Goal: Task Accomplishment & Management: Manage account settings

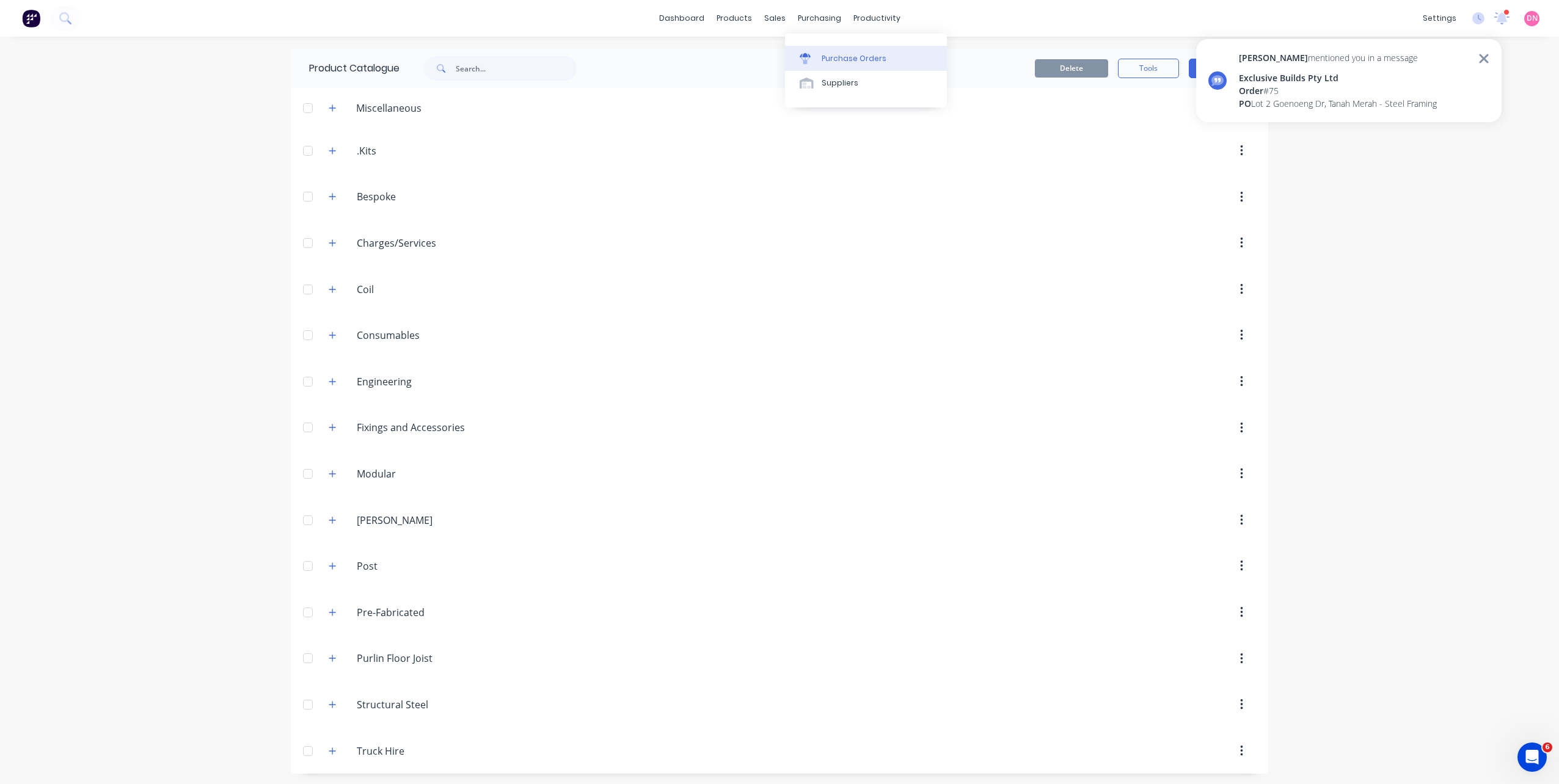
click at [807, 57] on icon at bounding box center [805, 55] width 11 height 4
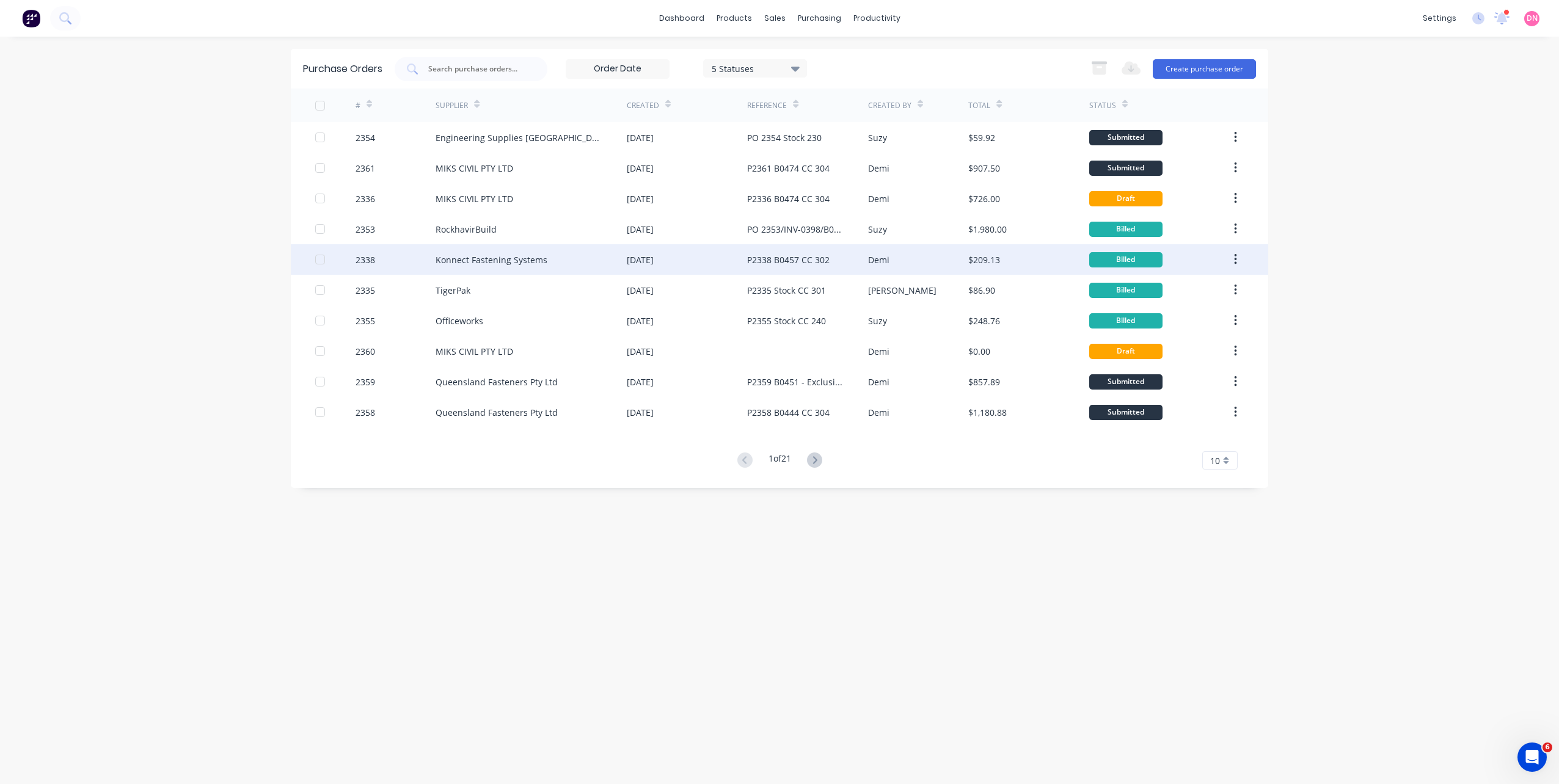
click at [866, 265] on div "P2338 B0457 CC 302" at bounding box center [807, 259] width 120 height 31
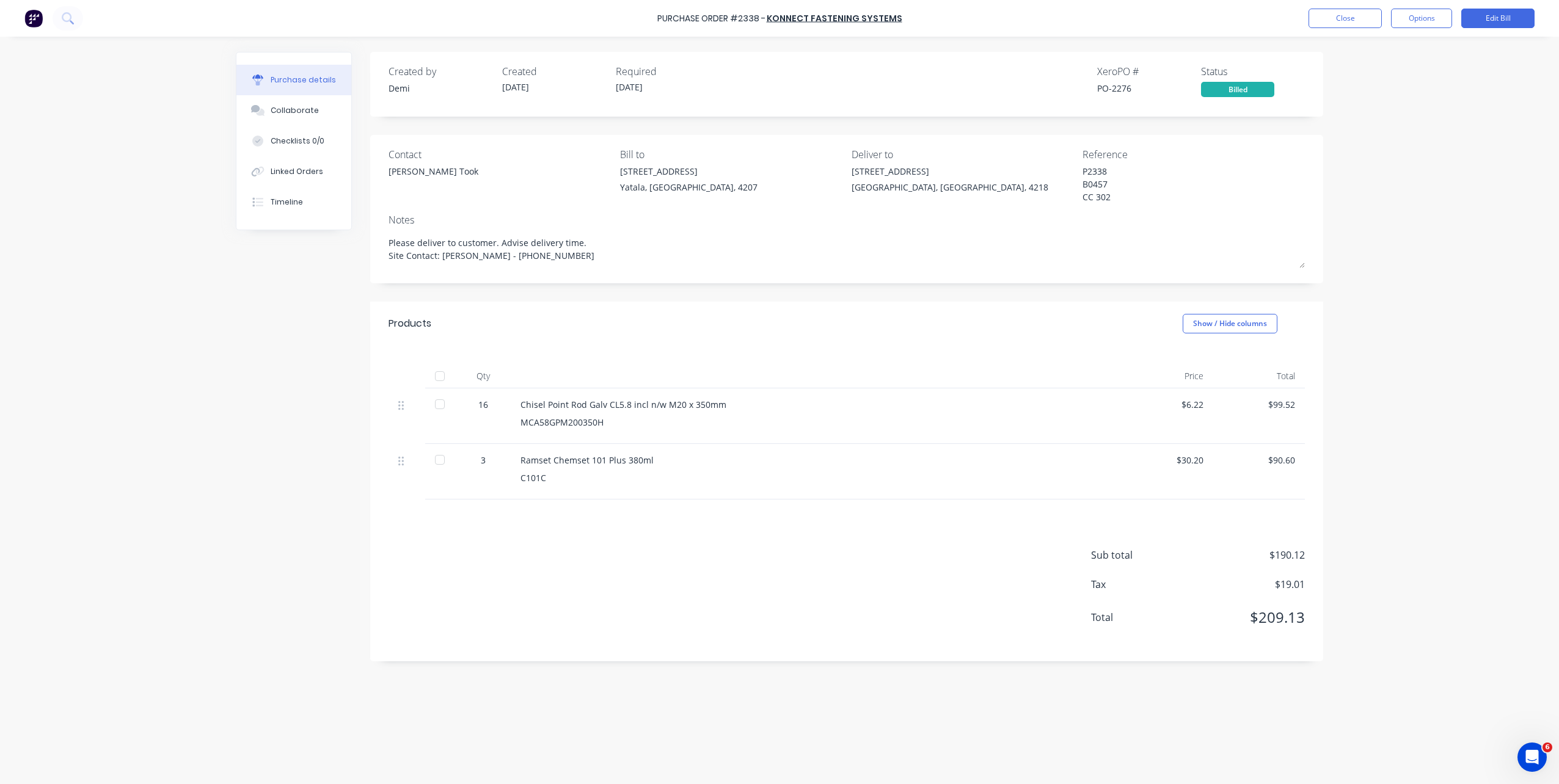
click at [977, 184] on div "[STREET_ADDRESS]" at bounding box center [949, 179] width 196 height 28
copy div "[STREET_ADDRESS]"
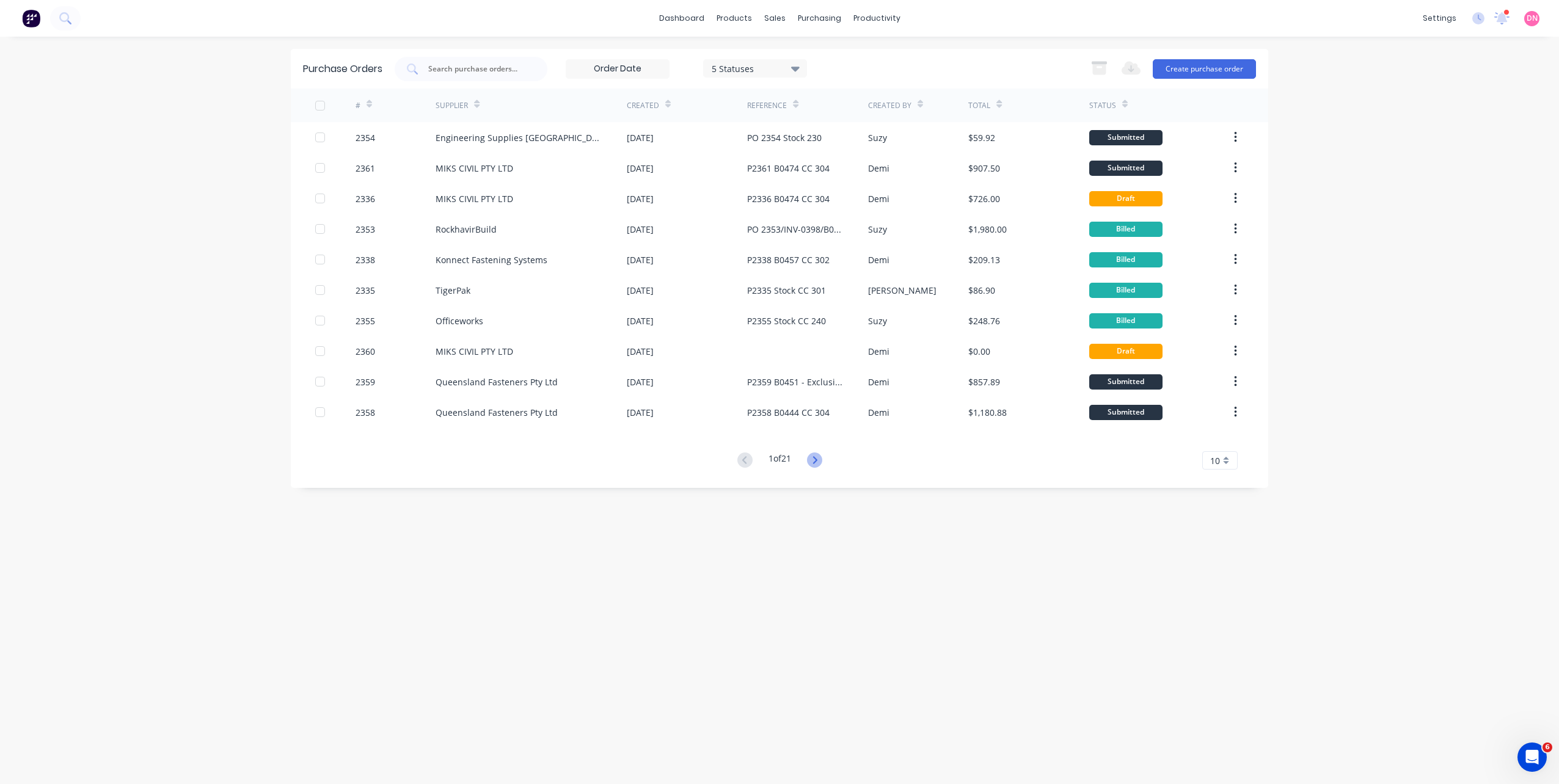
click at [811, 459] on icon at bounding box center [814, 460] width 15 height 15
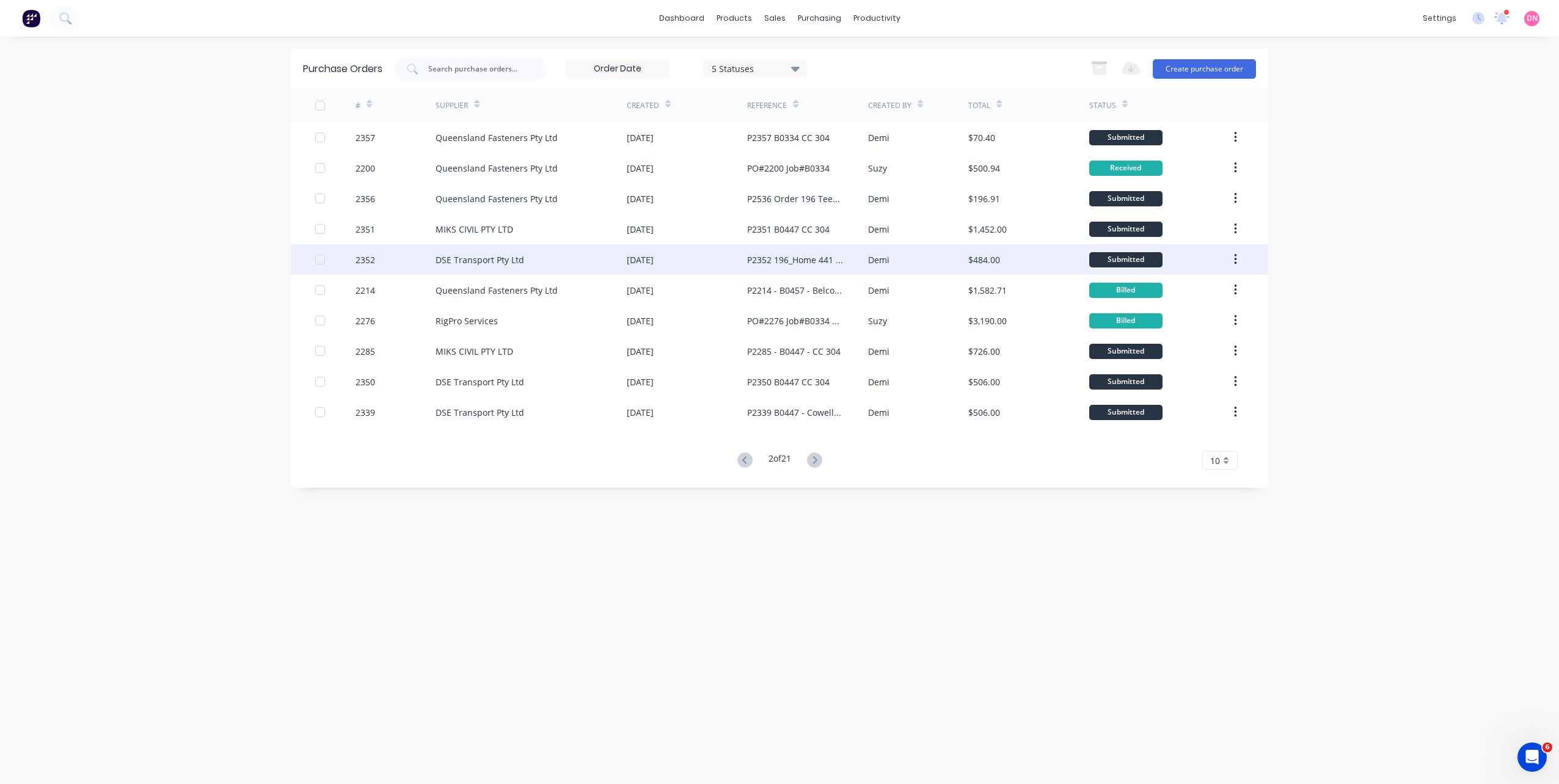
click at [741, 245] on div "[DATE]" at bounding box center [687, 259] width 120 height 31
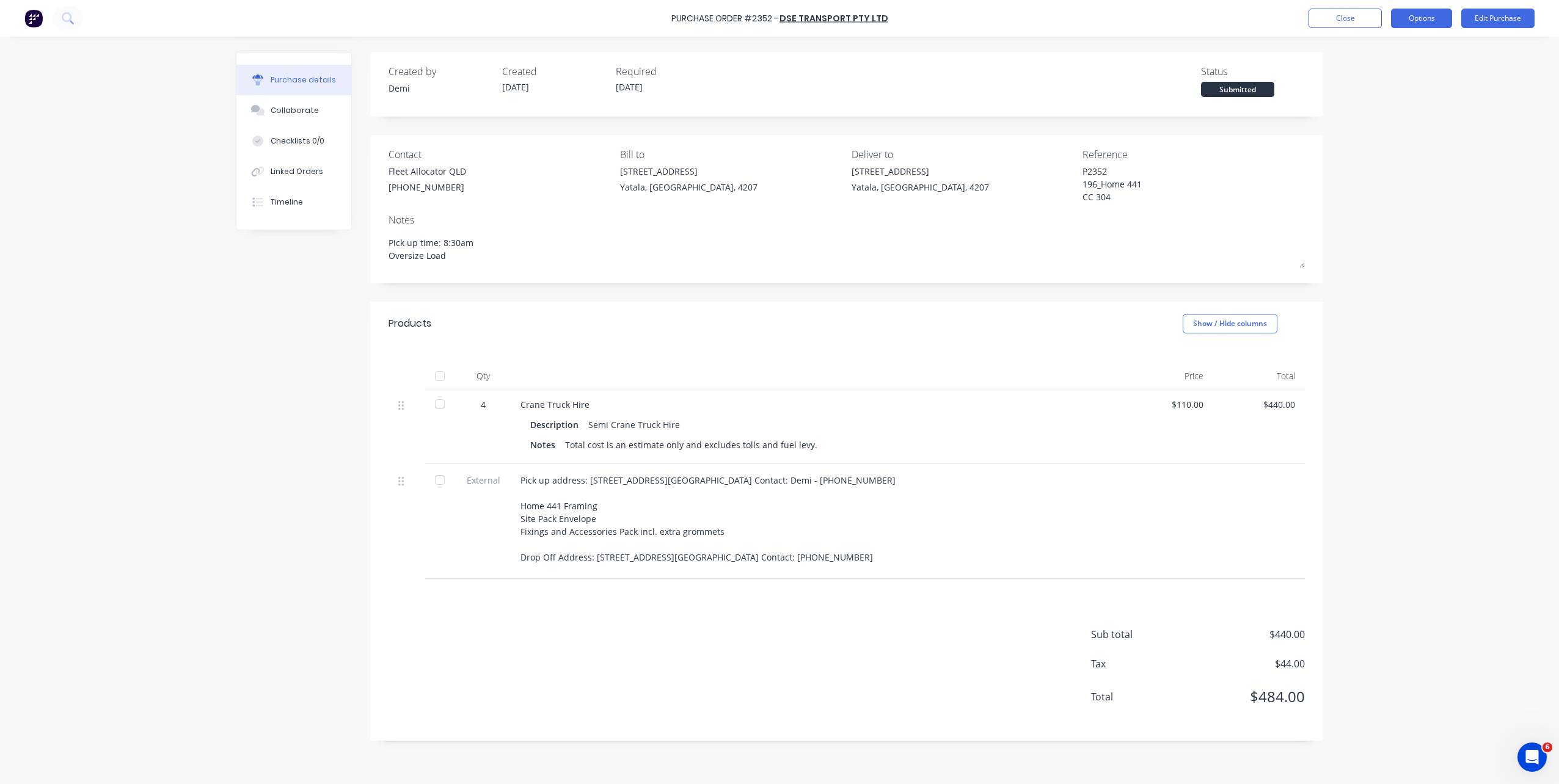
click at [1438, 17] on button "Options" at bounding box center [1421, 18] width 61 height 19
click at [1409, 127] on div "Duplicate" at bounding box center [1393, 123] width 94 height 18
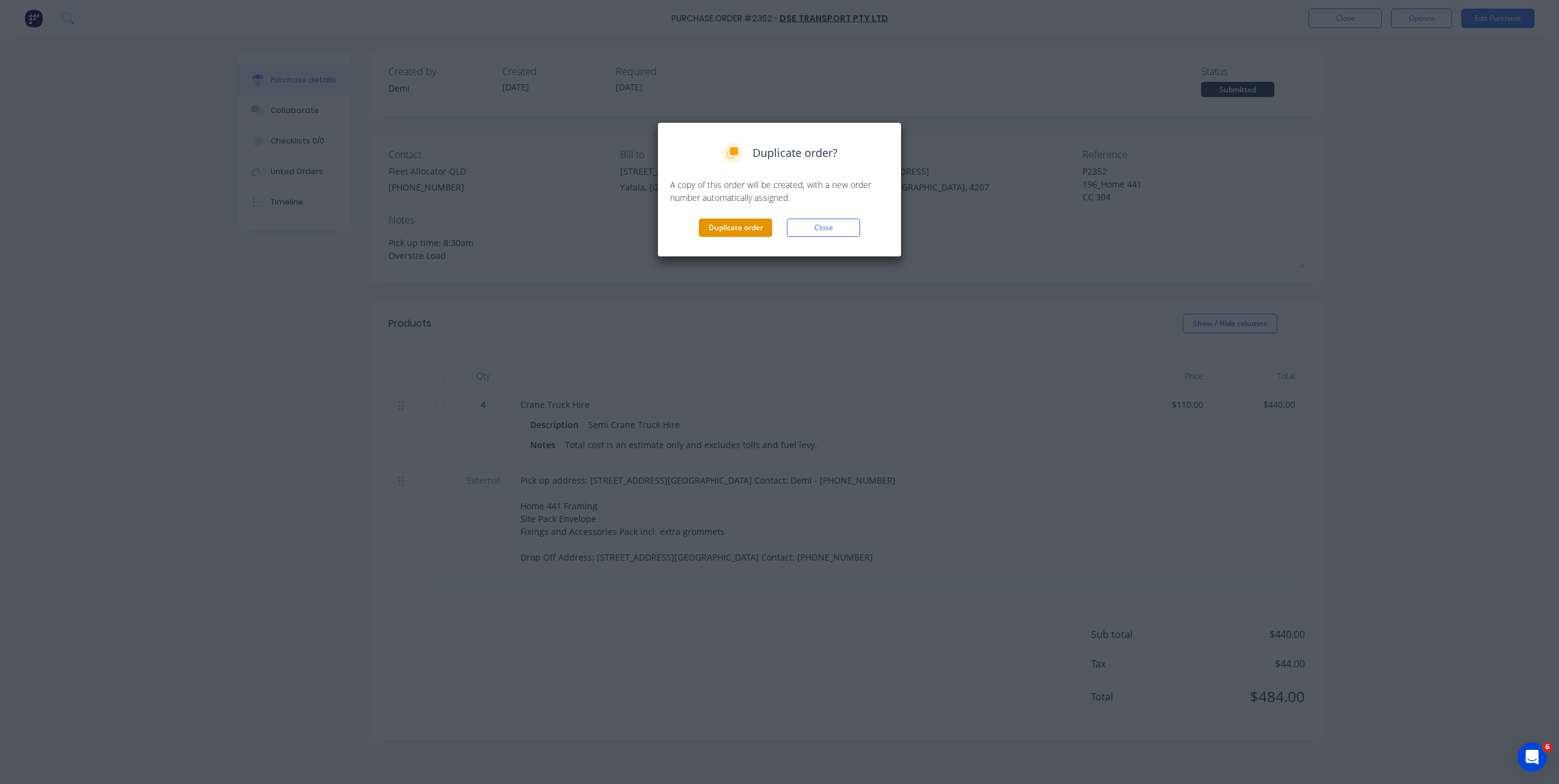
click at [733, 220] on button "Duplicate order" at bounding box center [736, 228] width 73 height 18
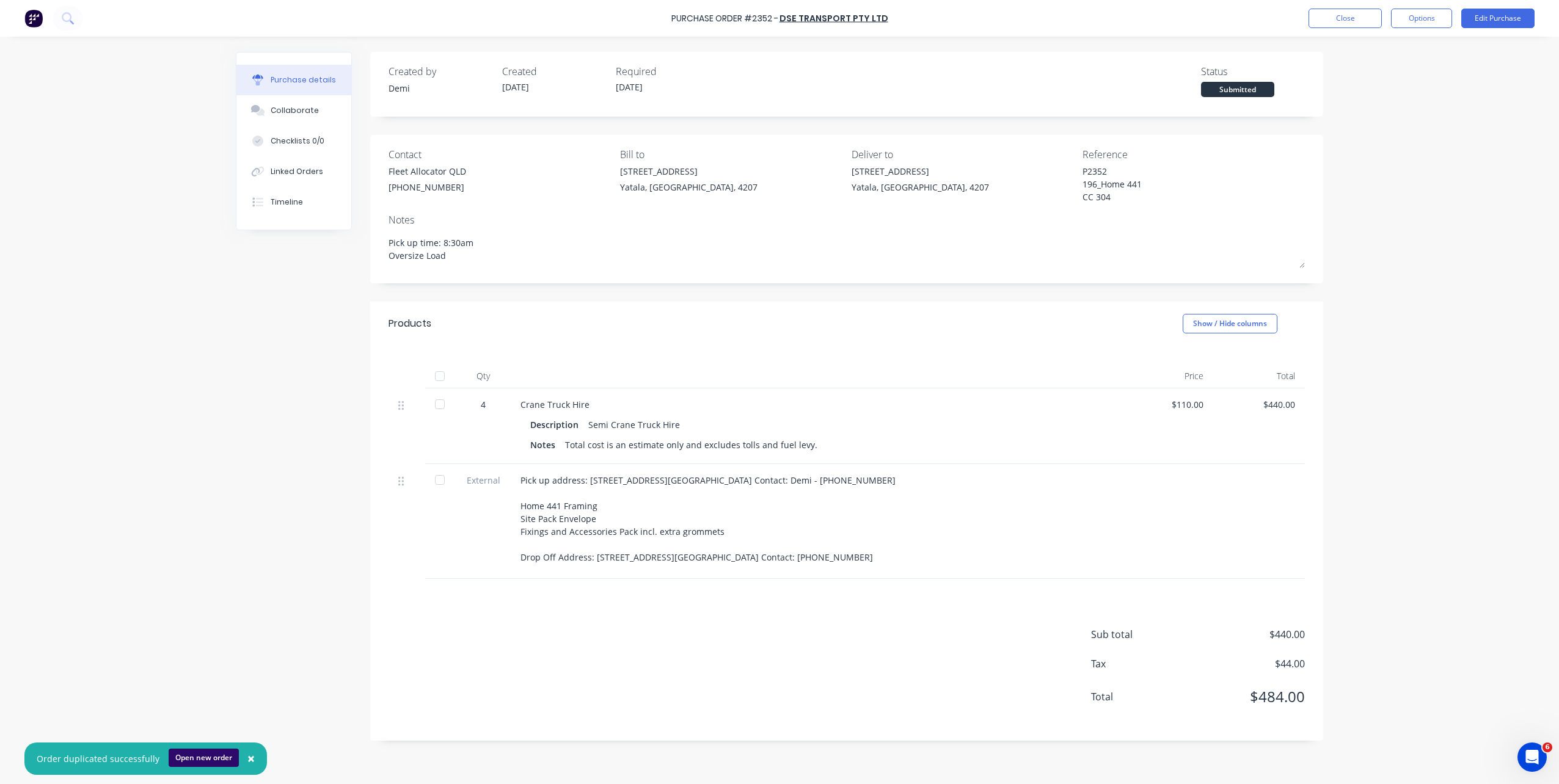
click at [187, 753] on button "Open new order" at bounding box center [204, 758] width 70 height 18
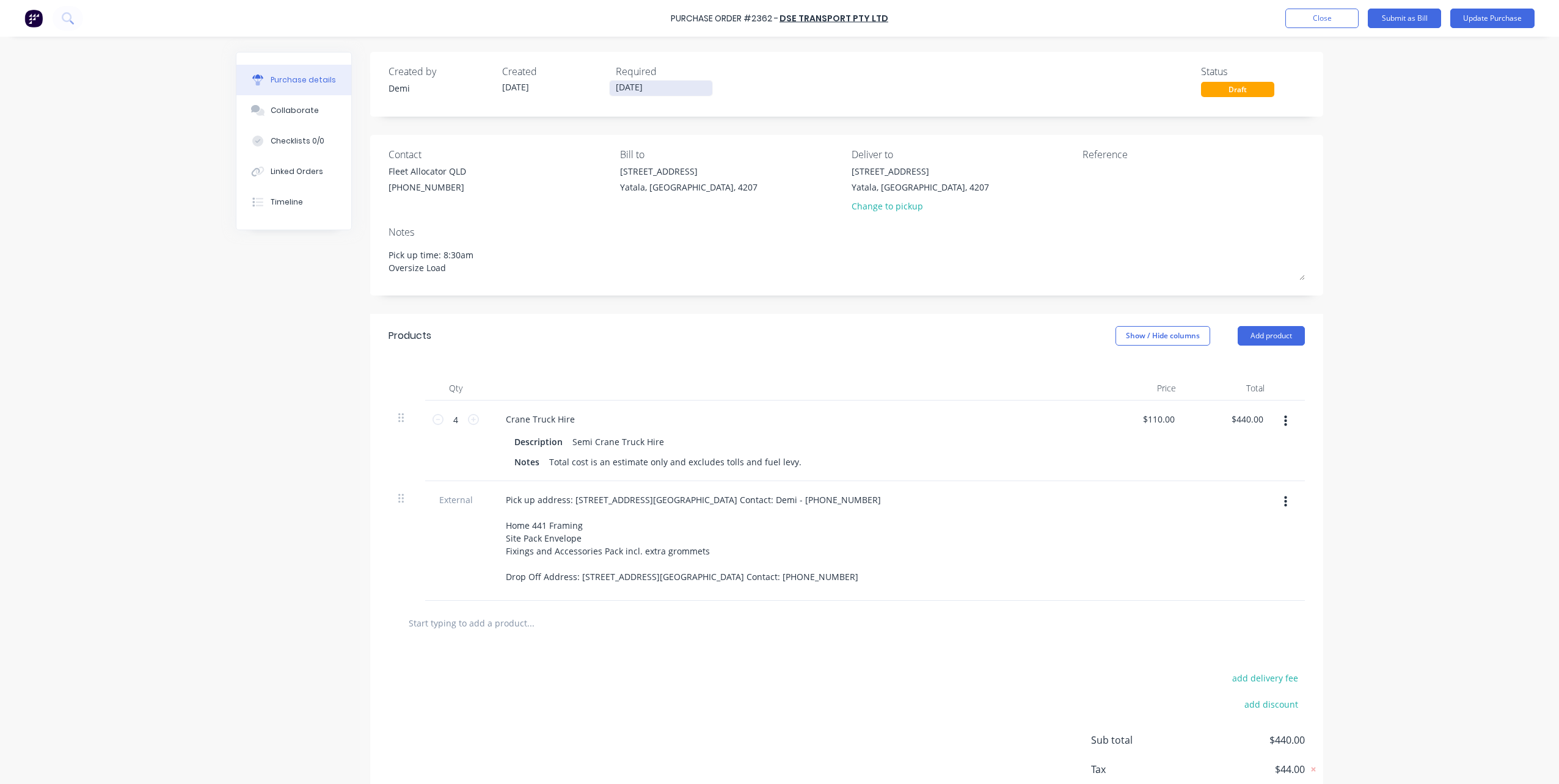
click at [658, 89] on input "[DATE]" at bounding box center [661, 88] width 103 height 15
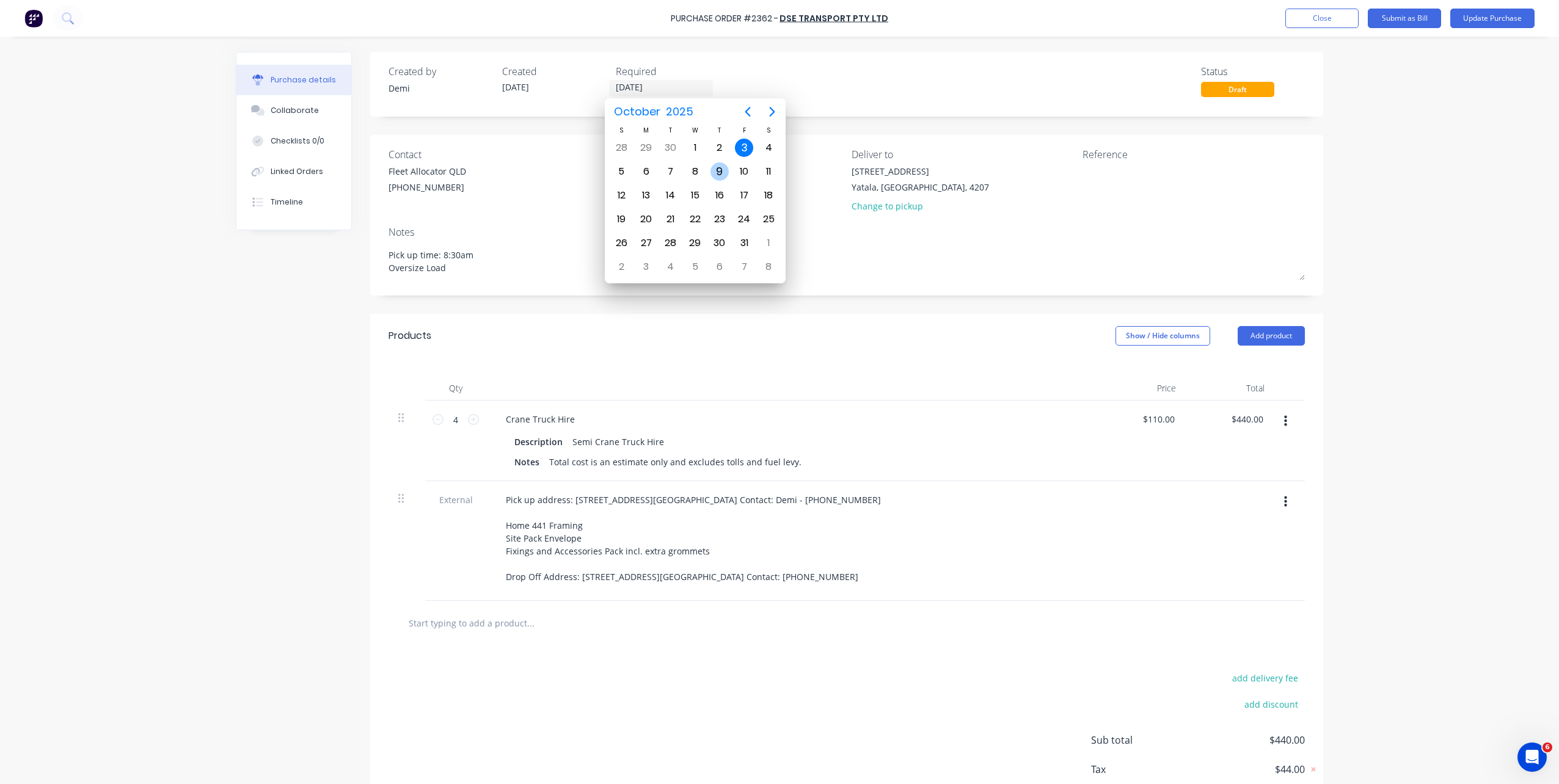
click at [714, 167] on div "9" at bounding box center [719, 172] width 18 height 18
type textarea "x"
type input "09/10/25"
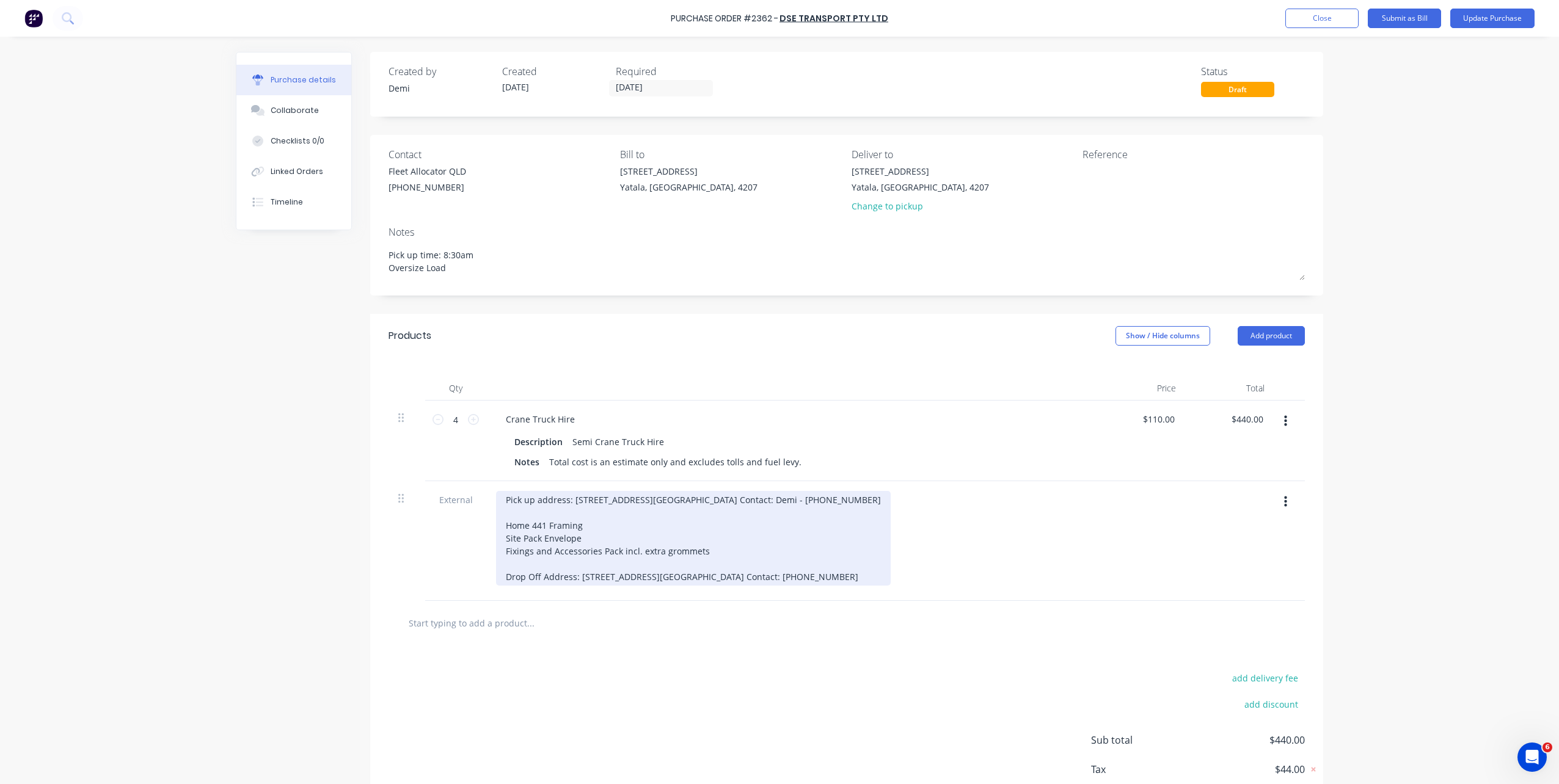
drag, startPoint x: 588, startPoint y: 531, endPoint x: 611, endPoint y: 551, distance: 30.5
click at [588, 533] on div "Pick up address: [STREET_ADDRESS][GEOGRAPHIC_DATA] Contact: Demi - [PHONE_NUMBE…" at bounding box center [693, 538] width 394 height 94
type textarea "x"
drag, startPoint x: 721, startPoint y: 563, endPoint x: 472, endPoint y: 544, distance: 249.7
click at [472, 544] on div "External Pick up address: 33 Computer Road, Yatala QLD Site Contact: Demi - 041…" at bounding box center [847, 541] width 916 height 120
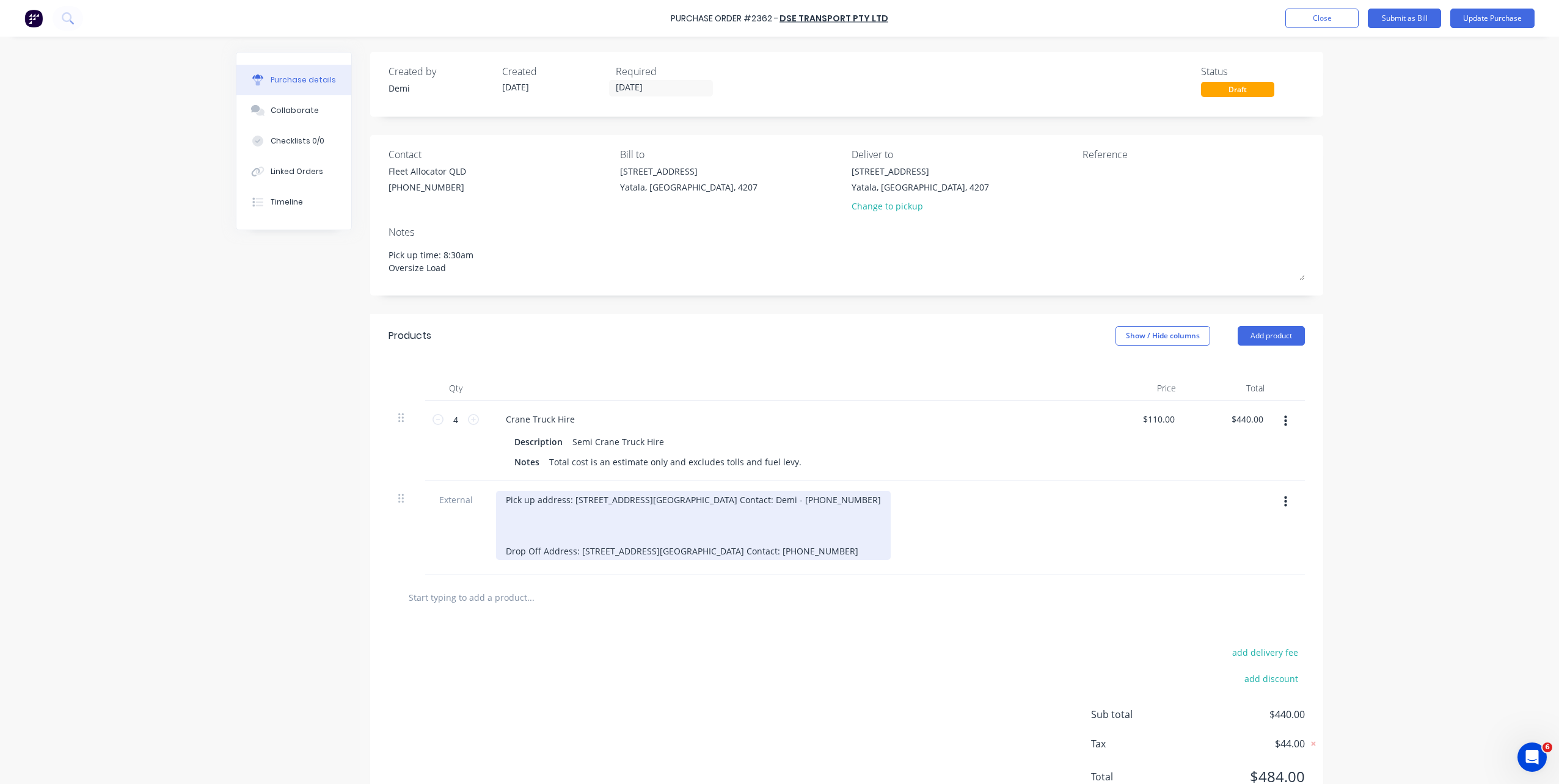
drag, startPoint x: 628, startPoint y: 576, endPoint x: 554, endPoint y: 578, distance: 74.0
click at [554, 560] on div "Pick up address: 33 Computer Road, Yatala QLD Site Contact: Demi - 0412739583 D…" at bounding box center [693, 525] width 394 height 69
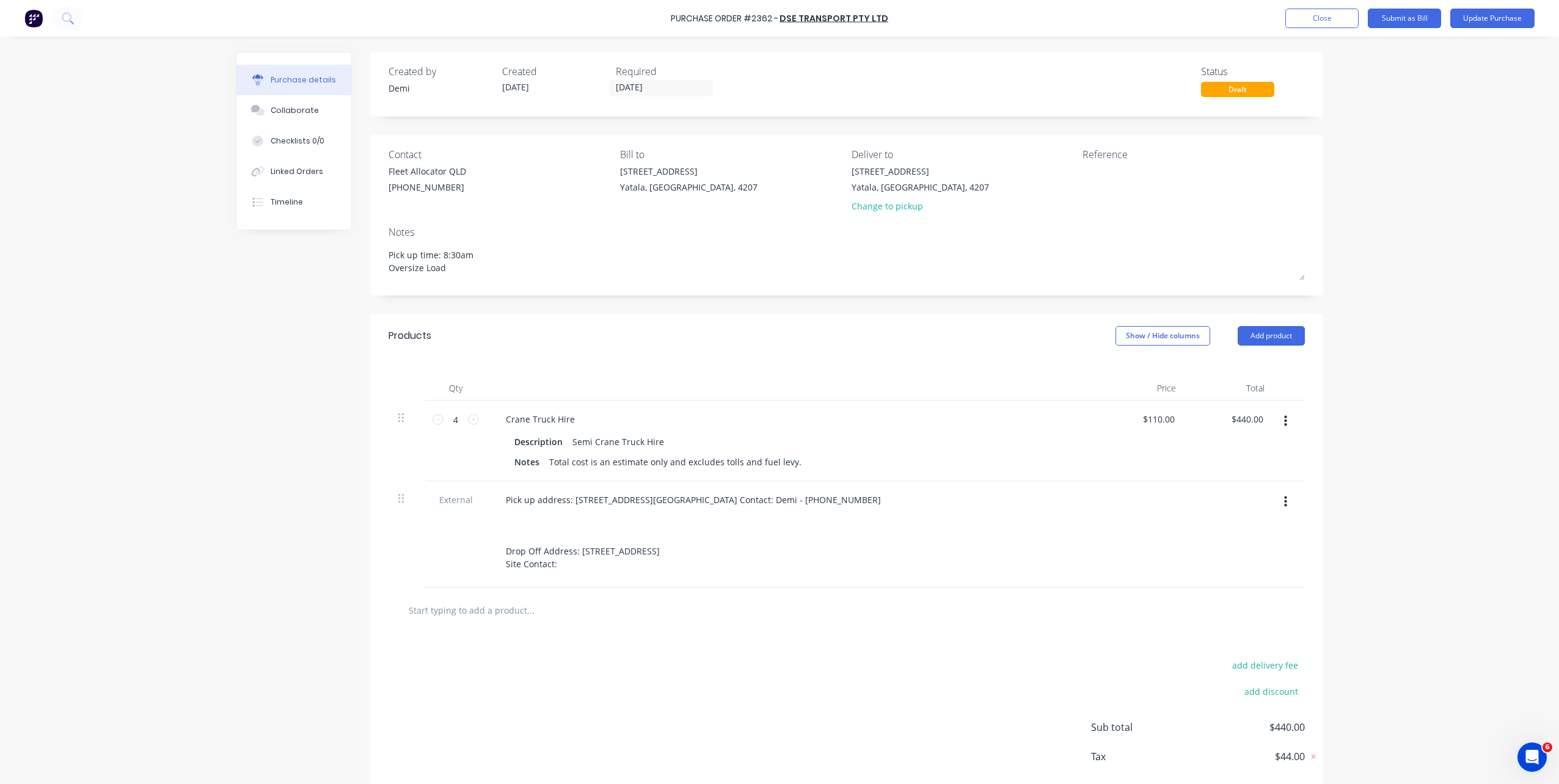
click at [757, 568] on div "Pick up address: 33 Computer Road, Yatala QLD Site Contact: Demi - 0412739583 D…" at bounding box center [791, 531] width 591 height 82
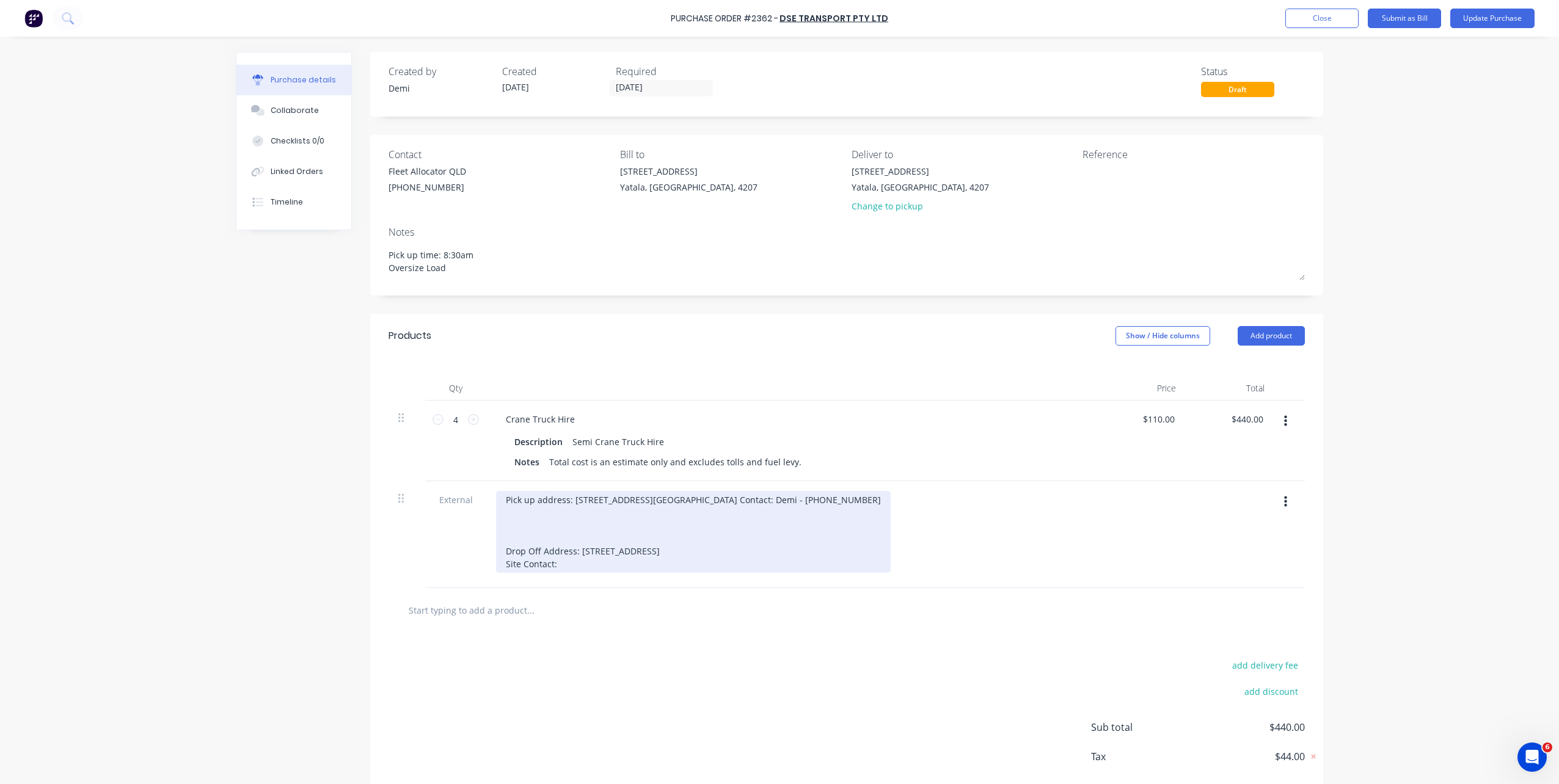
click at [742, 568] on div "Pick up address: 33 Computer Road, Yatala QLD Site Contact: Demi - 0412739583 D…" at bounding box center [693, 531] width 394 height 82
drag, startPoint x: 742, startPoint y: 565, endPoint x: 574, endPoint y: 568, distance: 168.0
click at [574, 568] on div "Pick up address: 33 Computer Road, Yatala QLD Site Contact: Demi - 0412739583 D…" at bounding box center [693, 531] width 394 height 82
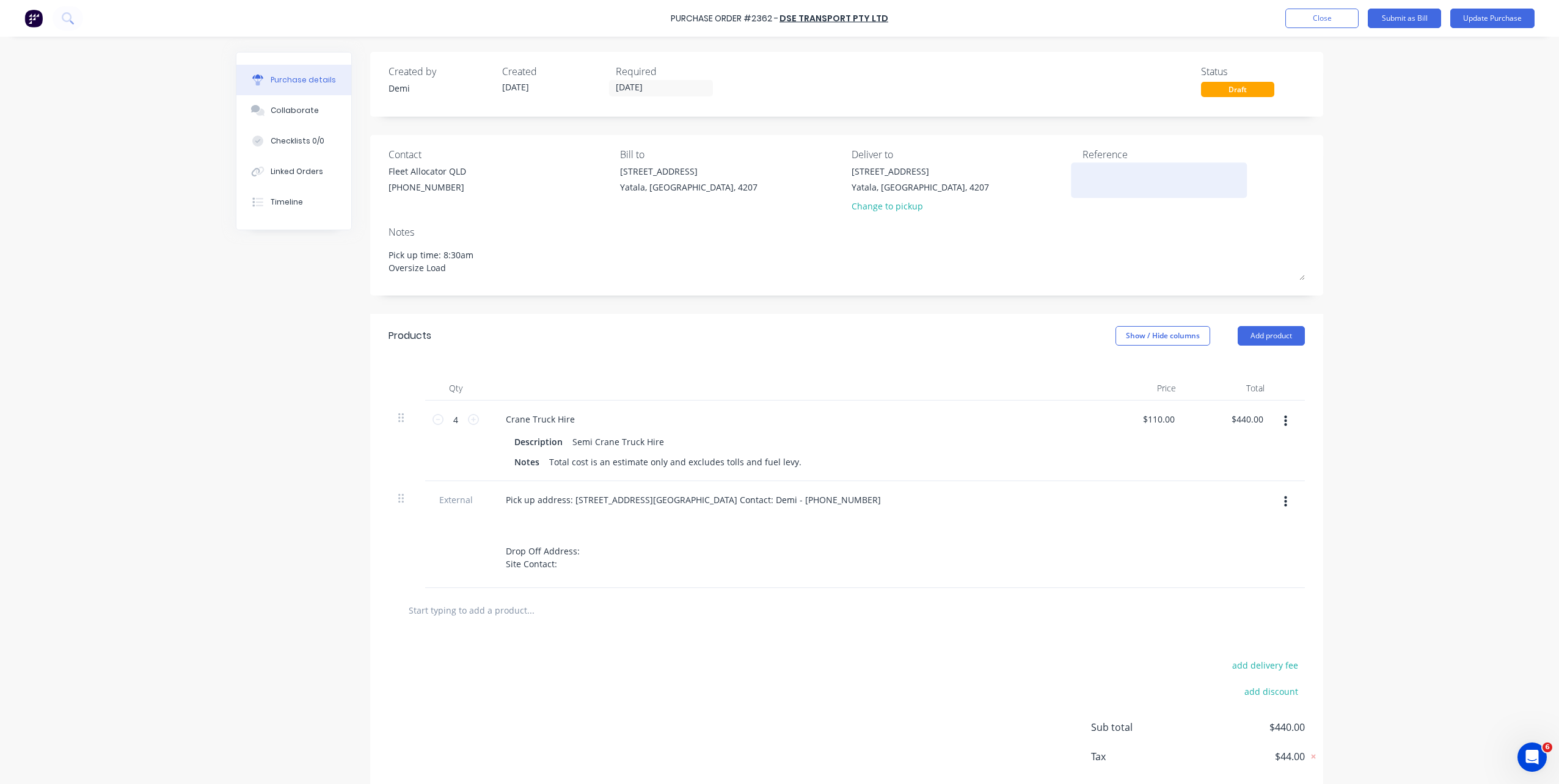
type textarea "x"
click at [1111, 168] on textarea at bounding box center [1159, 178] width 153 height 28
type textarea "p"
type textarea "P2362 B0457 - BELCORP CC 304"
type textarea "x"
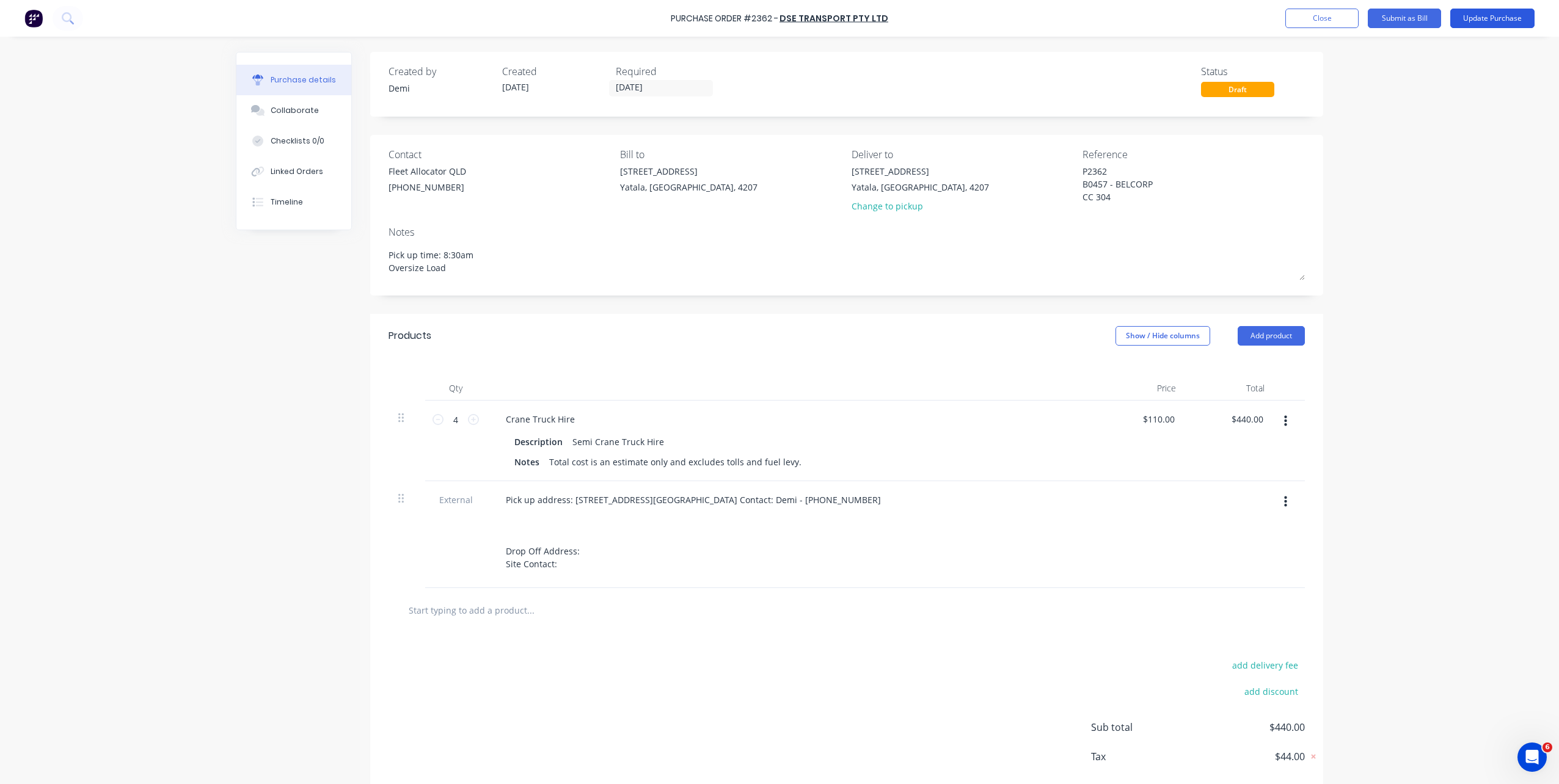
type textarea "P2362 B0457 - BELCORP CC 304"
click at [1468, 14] on button "Update Purchase" at bounding box center [1492, 18] width 84 height 19
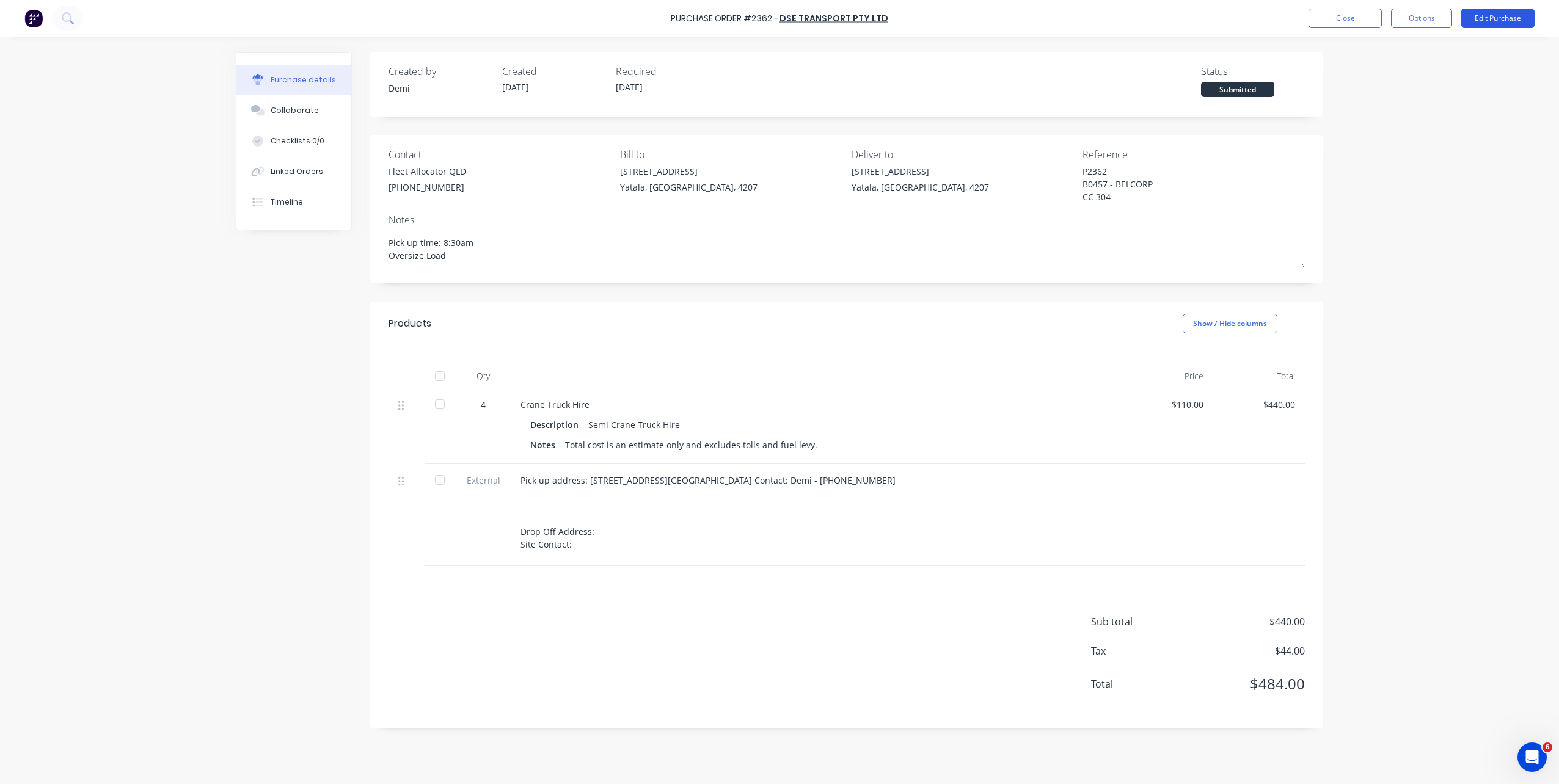
click at [1483, 13] on button "Edit Purchase" at bounding box center [1498, 18] width 73 height 19
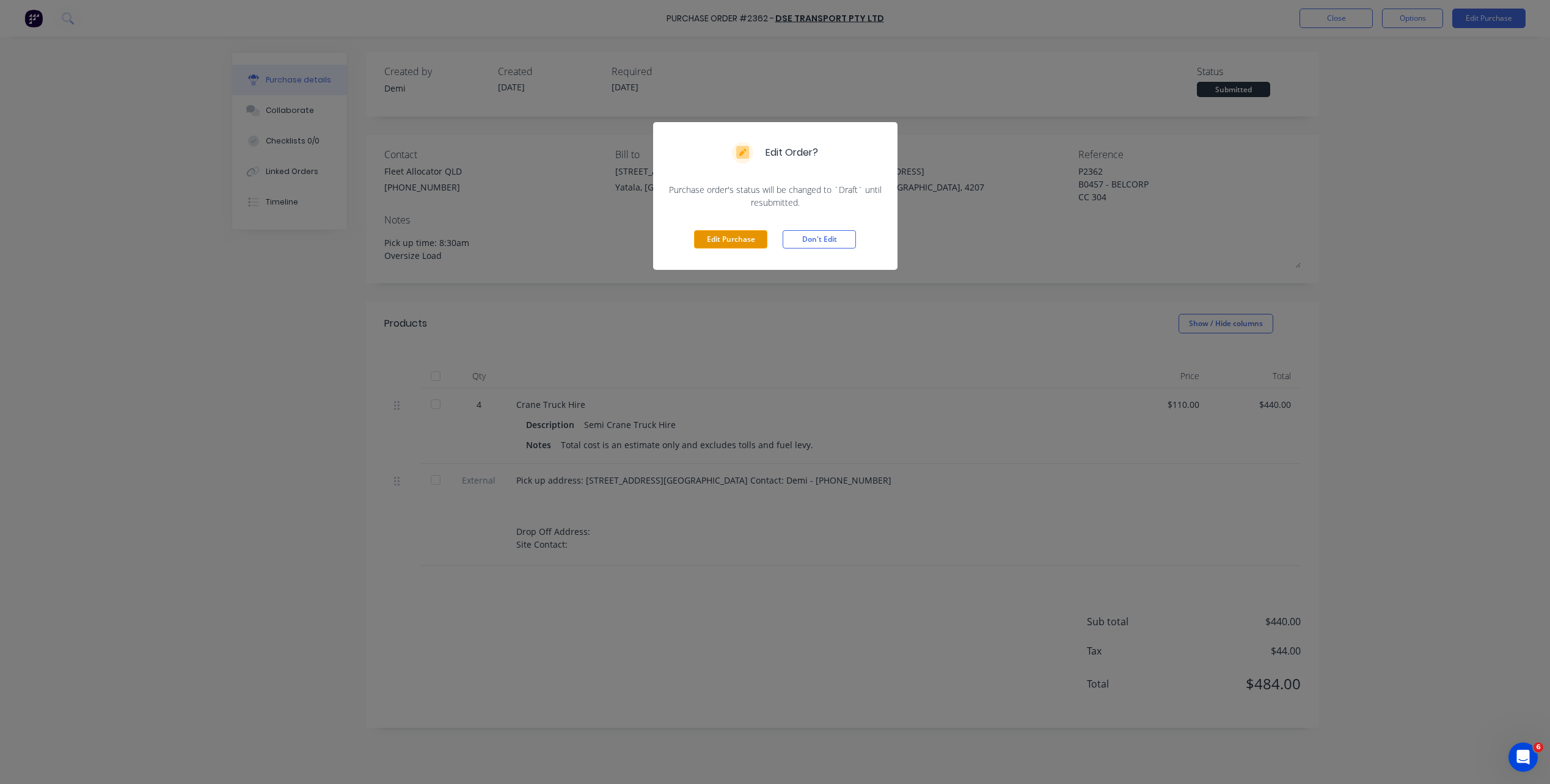
click at [747, 244] on button "Edit Purchase" at bounding box center [730, 239] width 73 height 18
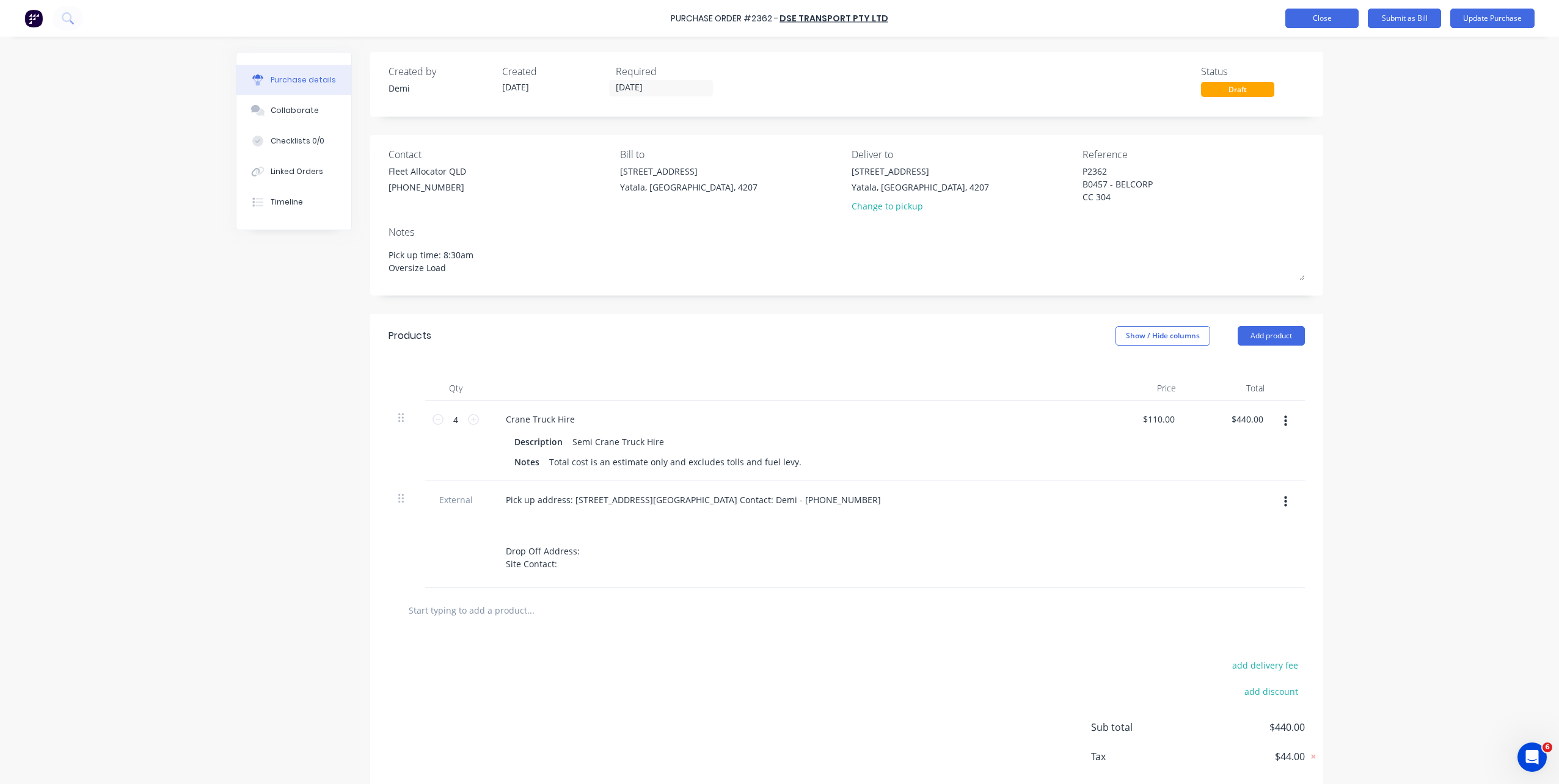
type textarea "x"
click at [1295, 22] on button "Close" at bounding box center [1322, 18] width 73 height 19
